Goal: Information Seeking & Learning: Learn about a topic

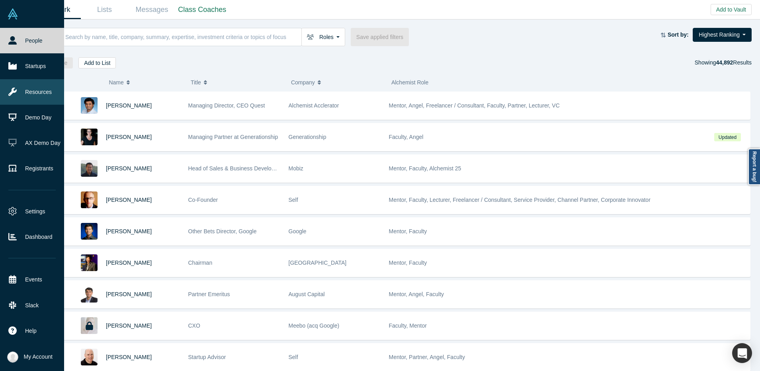
click at [30, 92] on link "Resources" at bounding box center [32, 91] width 64 height 25
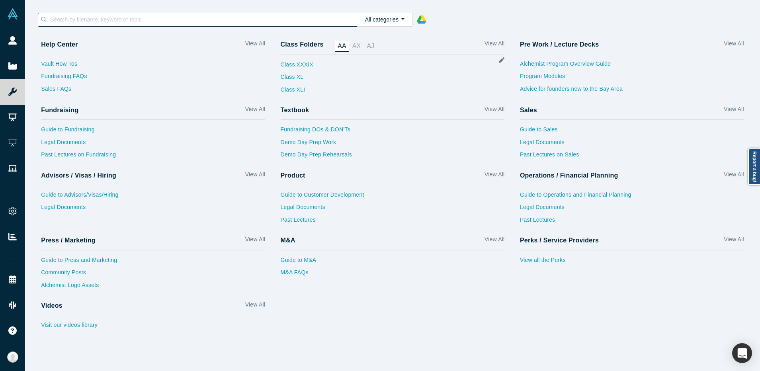
click at [111, 20] on input at bounding box center [202, 19] width 307 height 10
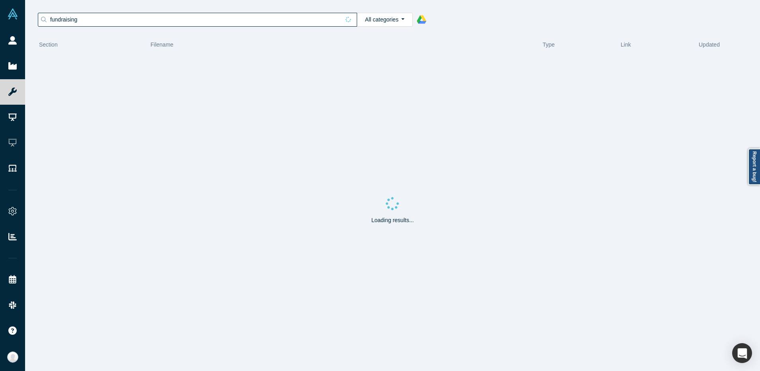
type input "fundraising"
